Goal: Task Accomplishment & Management: Manage account settings

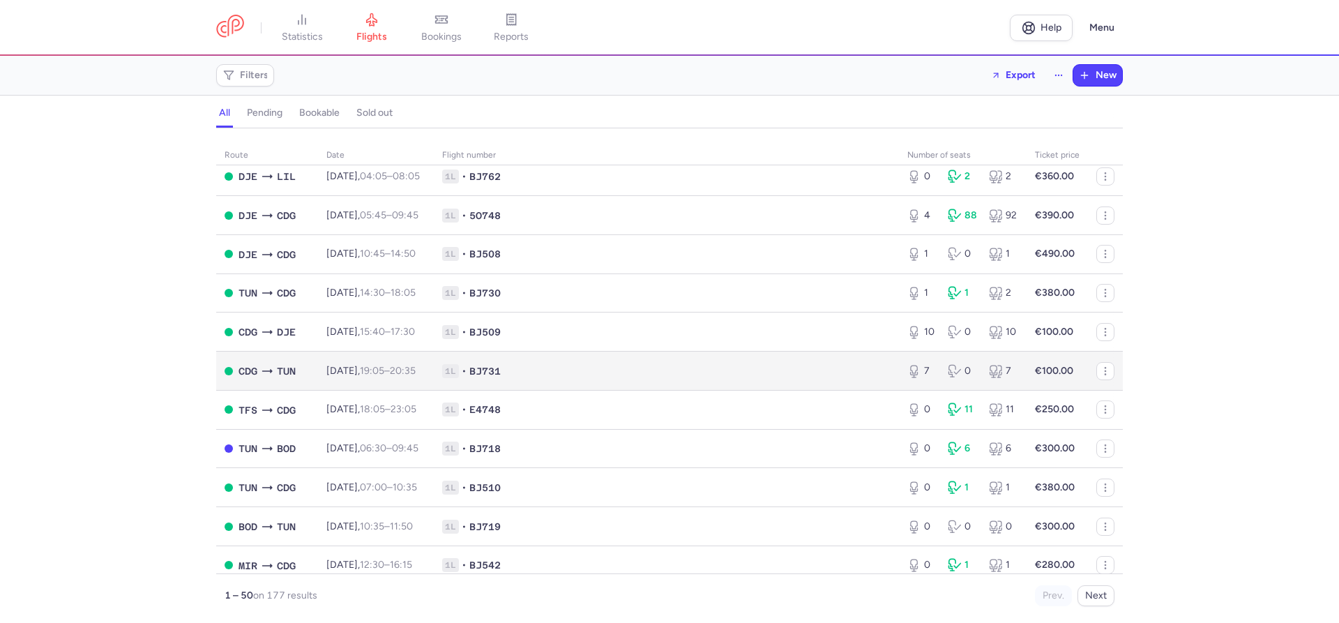
scroll to position [1585, 0]
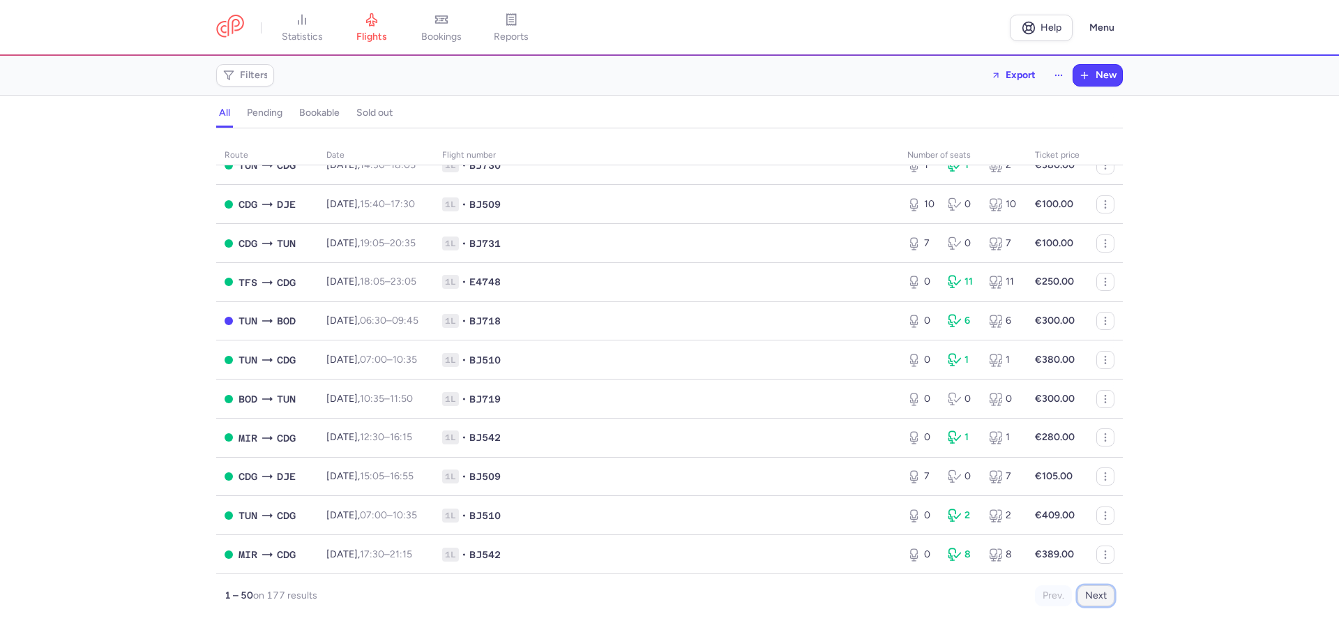
click at [1090, 597] on button "Next" at bounding box center [1095, 595] width 37 height 21
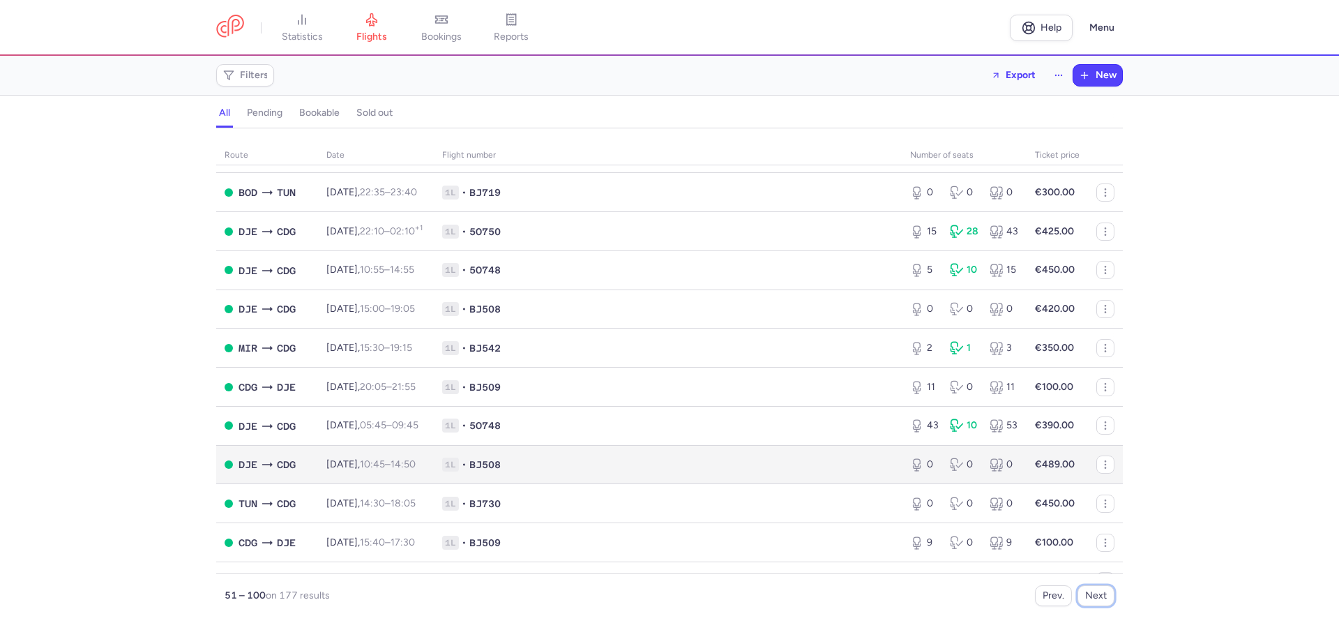
scroll to position [954, 0]
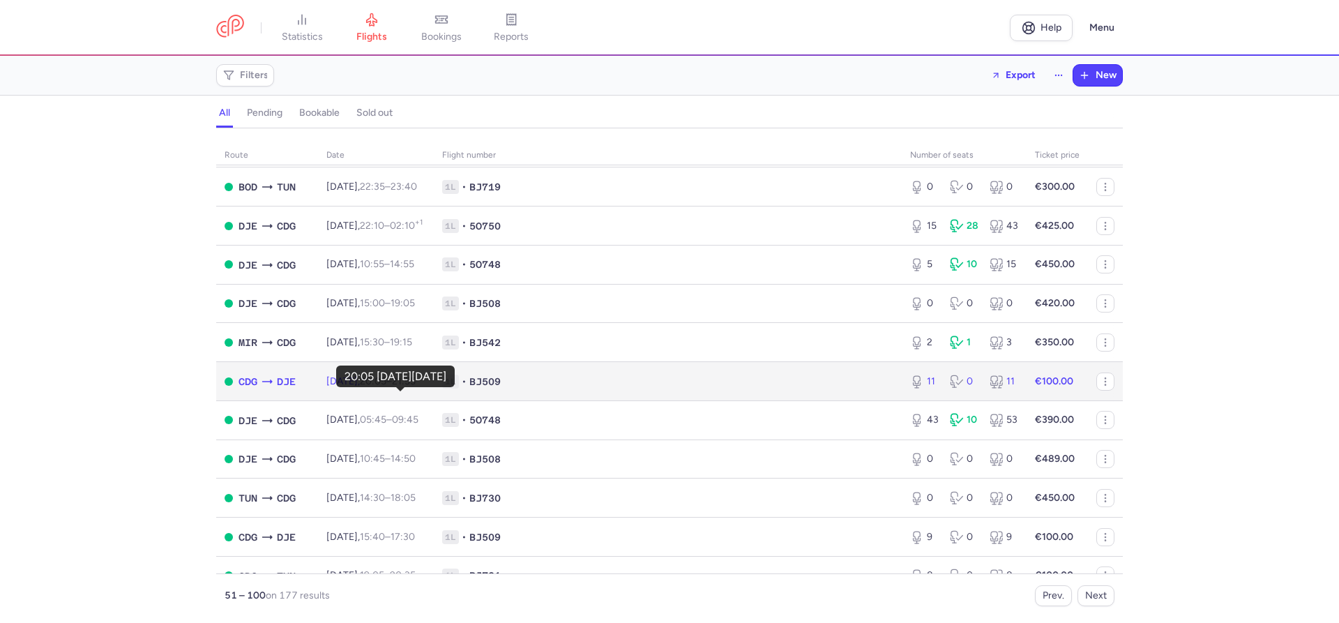
click at [386, 387] on time "20:05" at bounding box center [373, 381] width 26 height 12
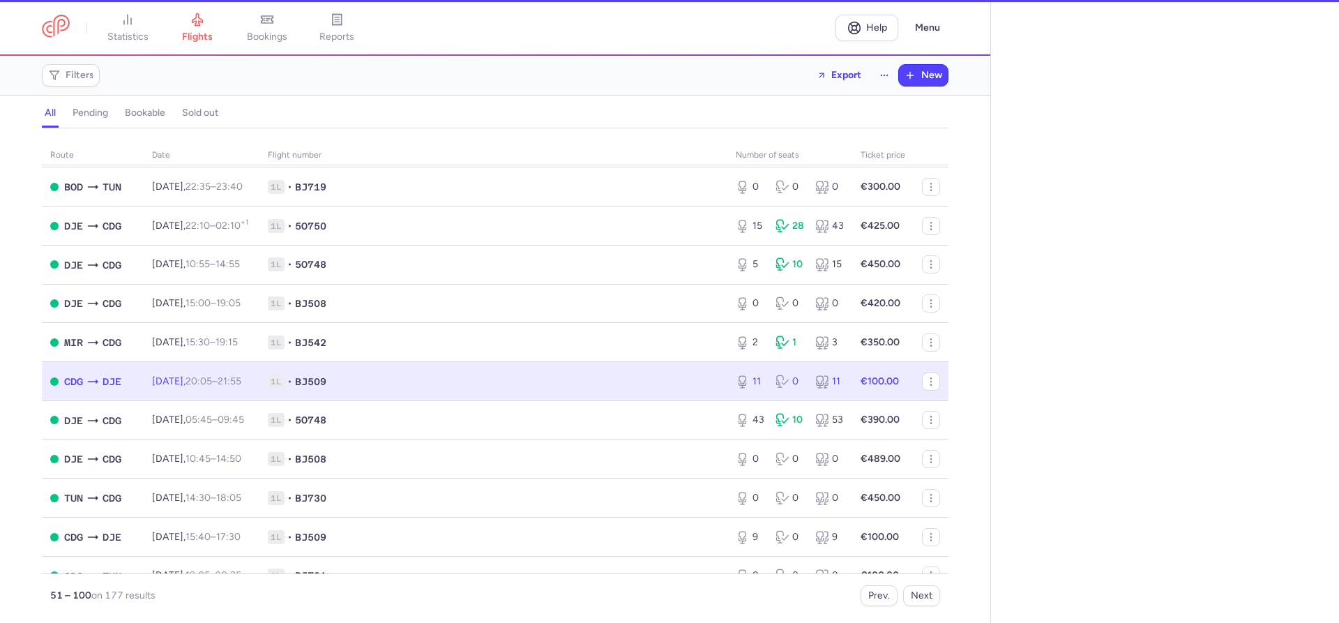
select select "hours"
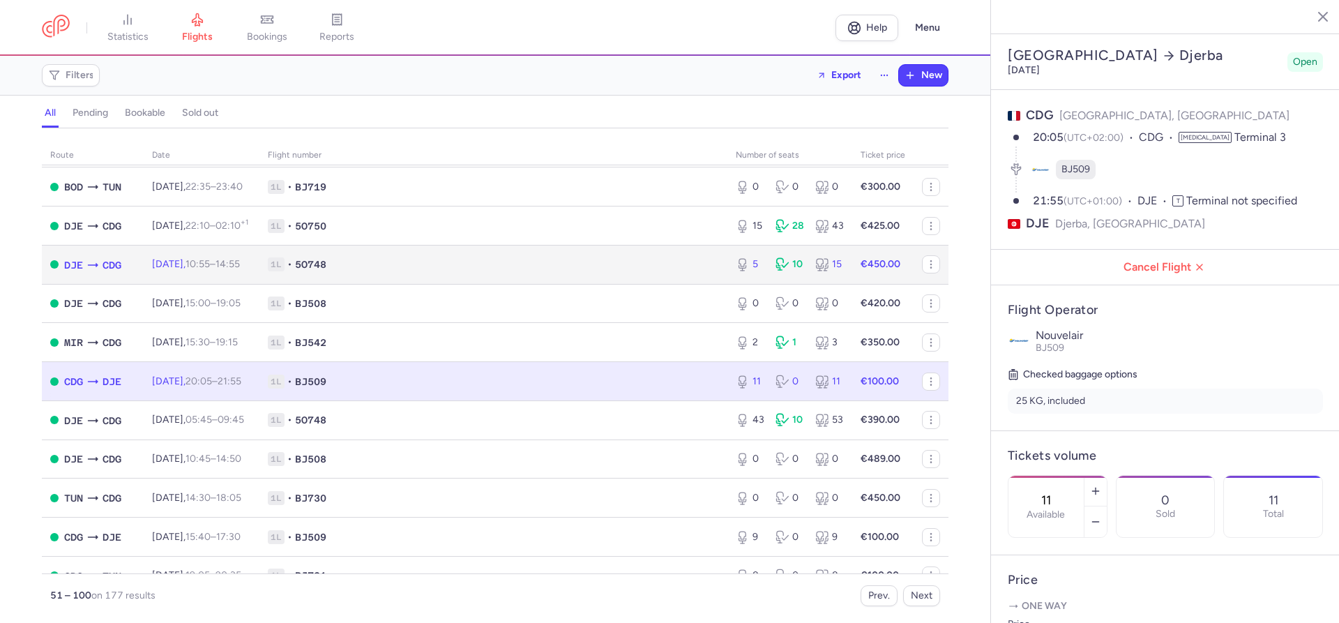
click at [237, 266] on td "[DATE] 10:55 – 14:55 +0" at bounding box center [202, 264] width 116 height 39
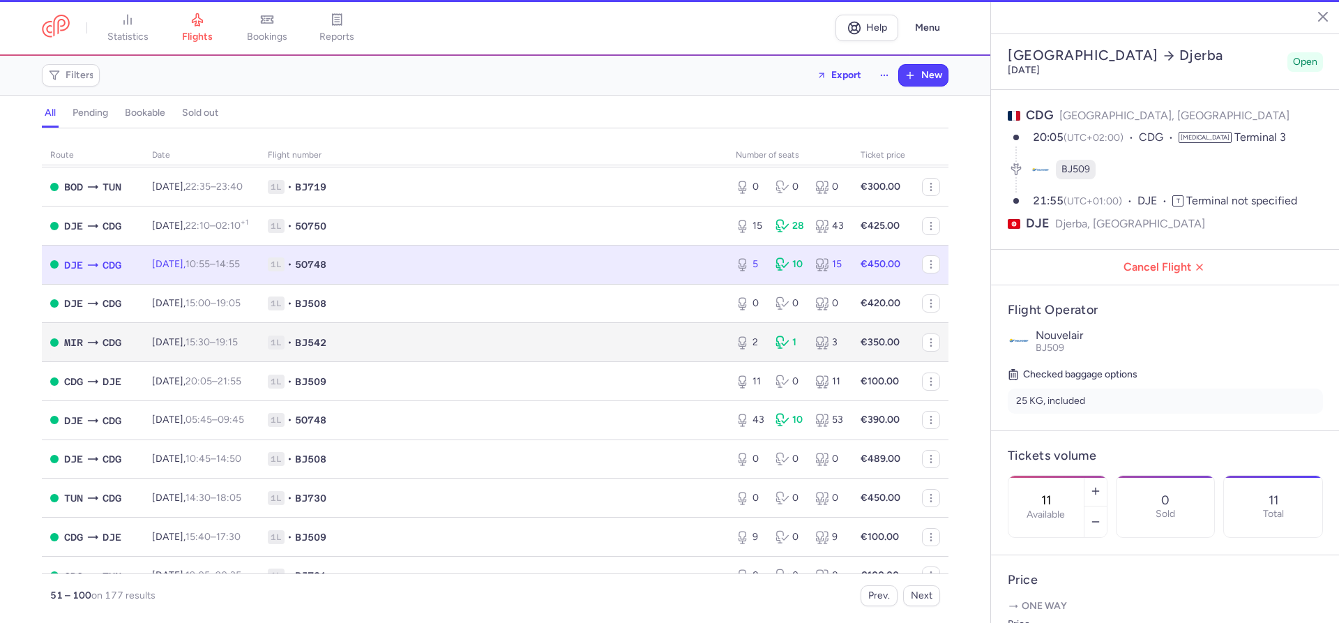
type input "5"
type input "3"
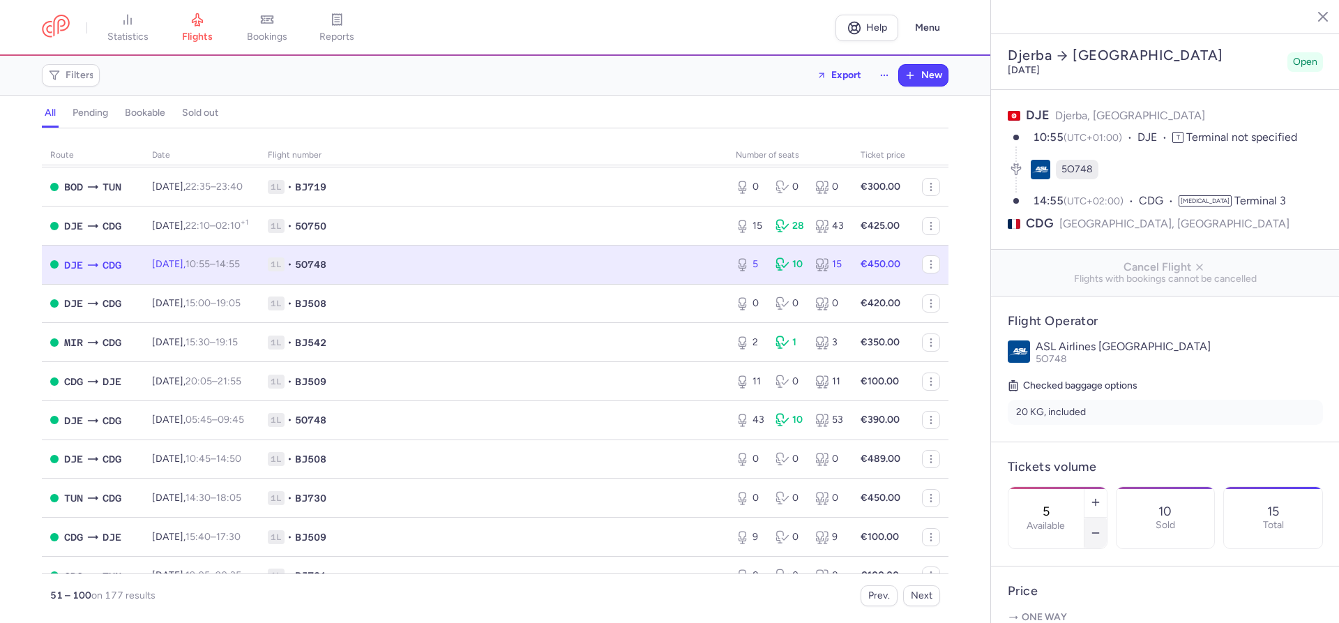
click at [1093, 527] on icon "button" at bounding box center [1095, 532] width 11 height 11
type input "3"
click at [1046, 592] on span "Save changes" at bounding box center [1053, 595] width 69 height 13
